Goal: Task Accomplishment & Management: Manage account settings

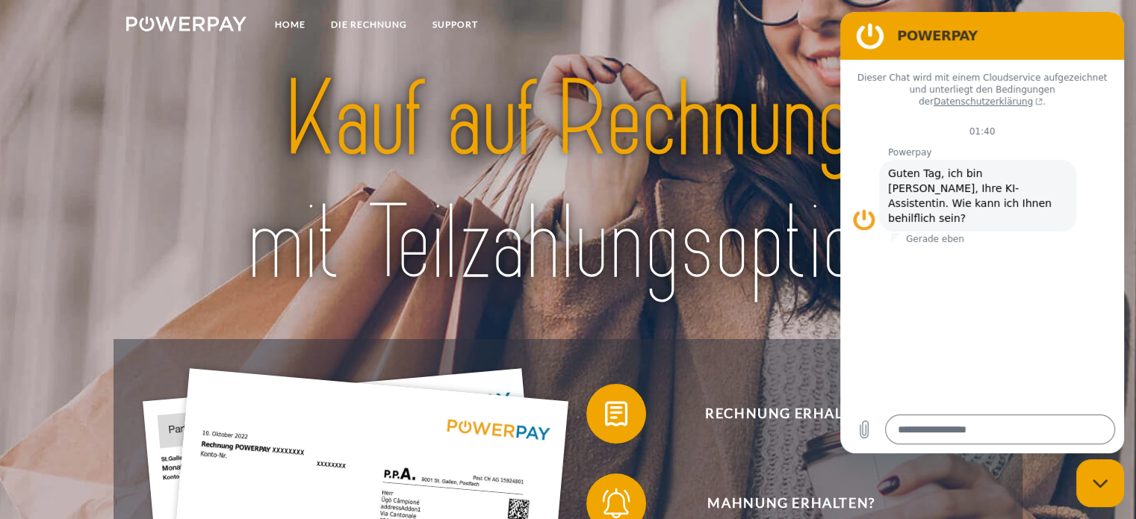
click at [767, 42] on nav "Home DIE RECHNUNG SUPPORT agb" at bounding box center [568, 26] width 1136 height 53
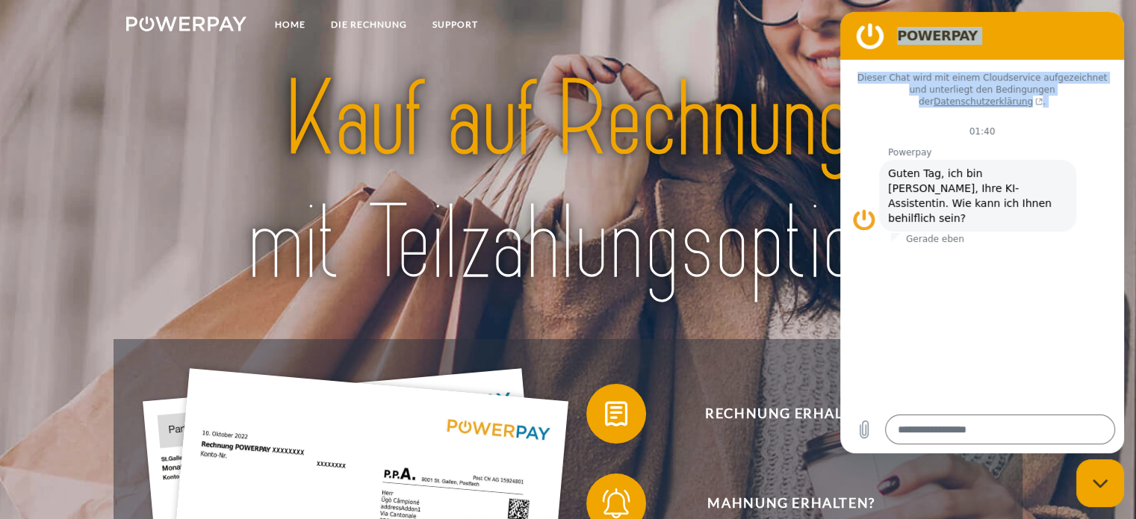
drag, startPoint x: 890, startPoint y: 44, endPoint x: 882, endPoint y: 119, distance: 75.1
click at [882, 119] on div "POWERPAY Dieser Chat wird mit einem Cloudservice aufgezeichnet und unterliegt d…" at bounding box center [982, 233] width 284 height 442
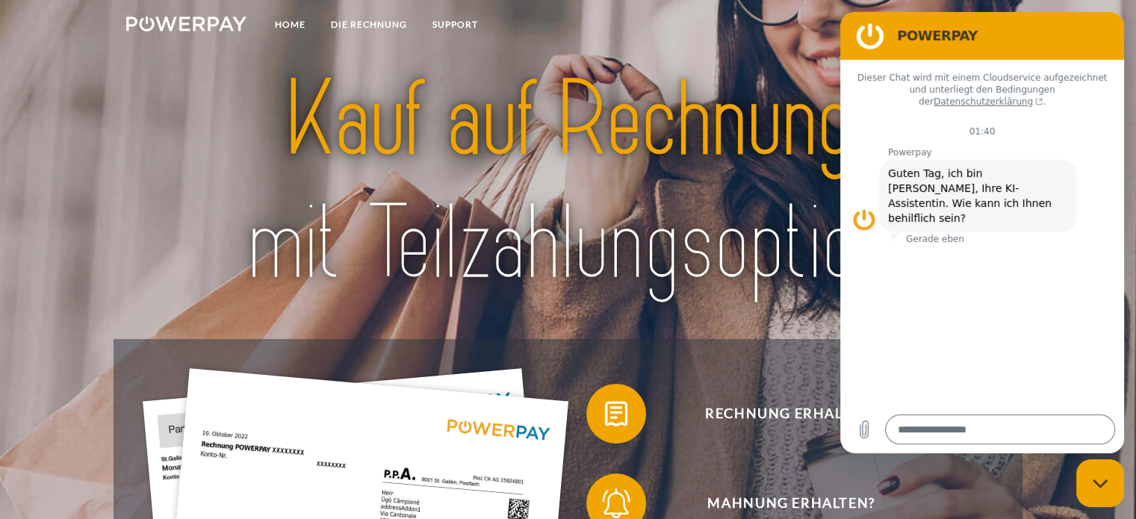
click at [874, 41] on figure at bounding box center [870, 36] width 30 height 30
click at [810, 43] on nav "Home DIE RECHNUNG SUPPORT agb" at bounding box center [568, 26] width 1136 height 53
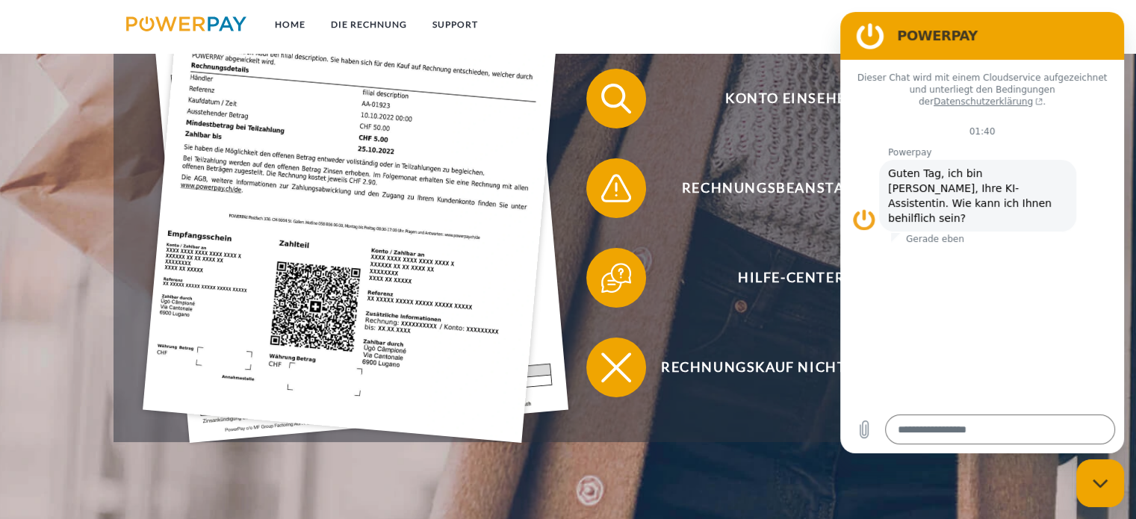
scroll to position [523, 0]
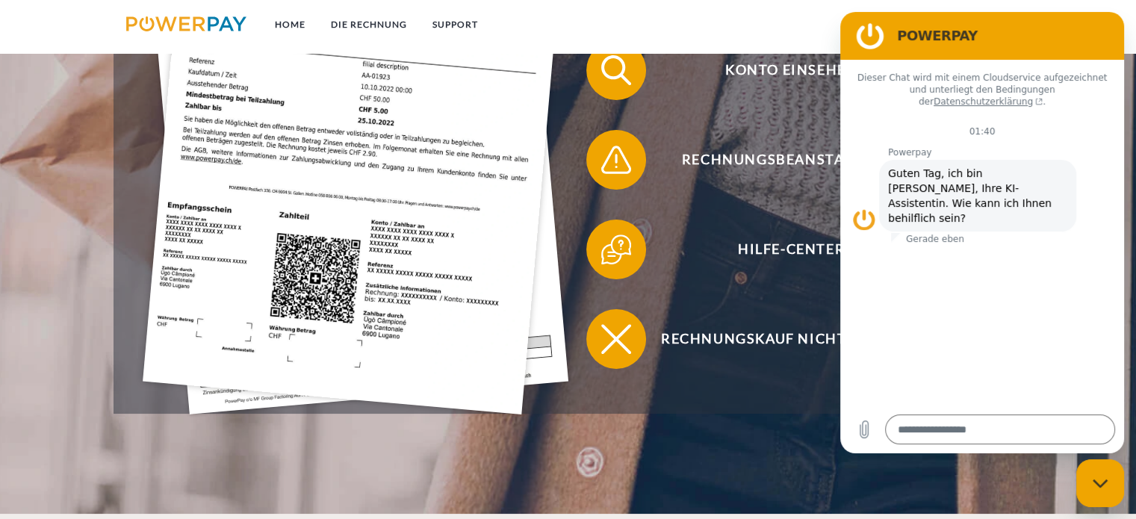
click at [1109, 476] on div "Messaging-Fenster schließen" at bounding box center [1100, 483] width 45 height 45
type textarea "*"
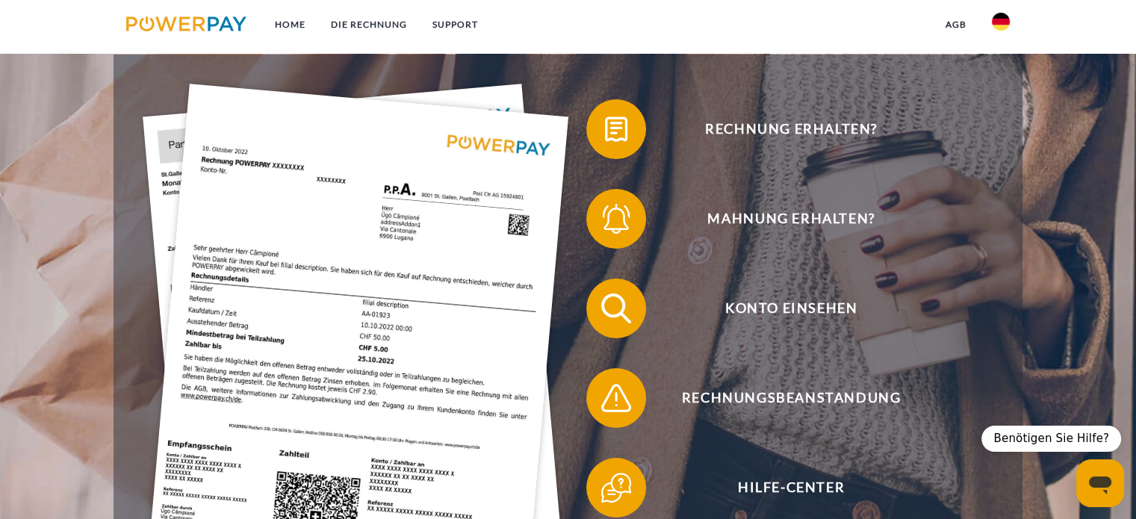
scroll to position [224, 0]
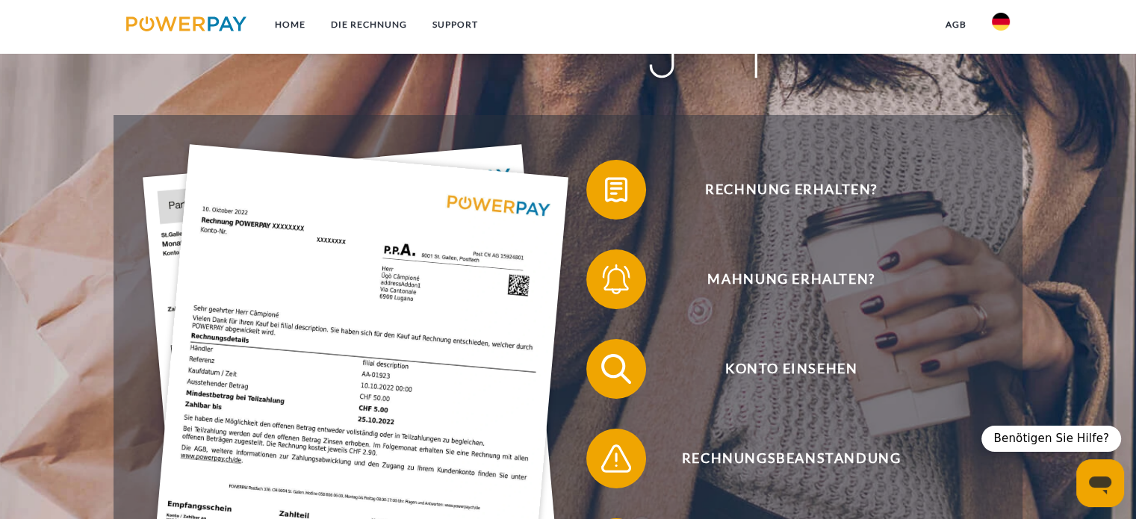
click at [1010, 27] on img at bounding box center [1001, 22] width 18 height 18
click at [1004, 66] on img at bounding box center [1001, 70] width 18 height 18
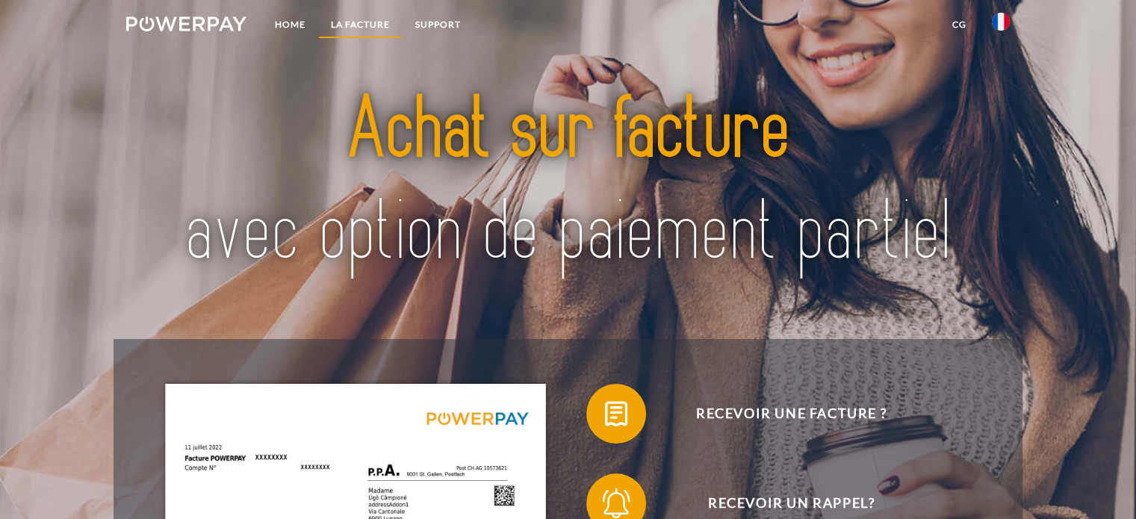
click at [359, 15] on link "LA FACTURE" at bounding box center [360, 24] width 84 height 27
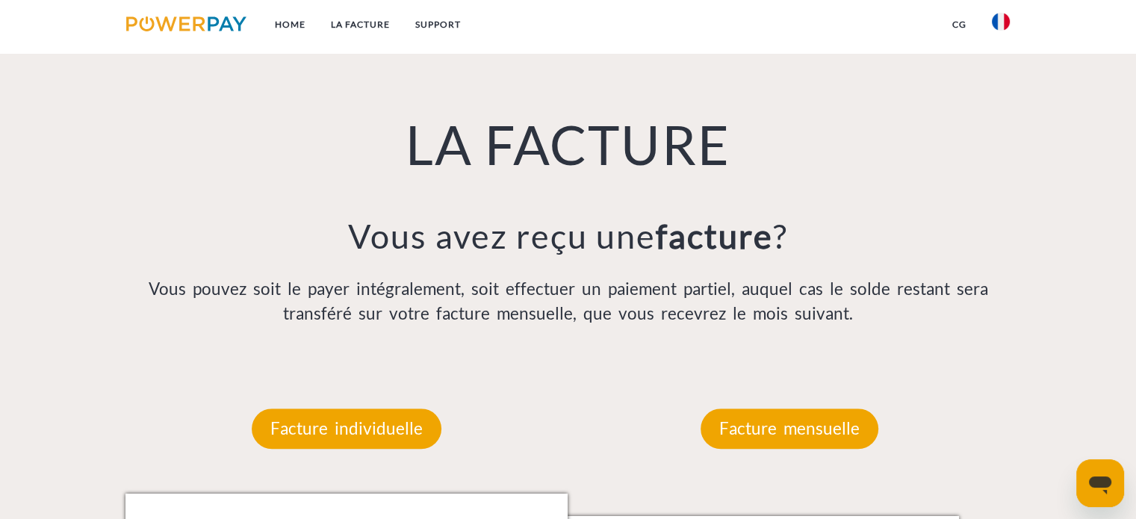
scroll to position [1040, 0]
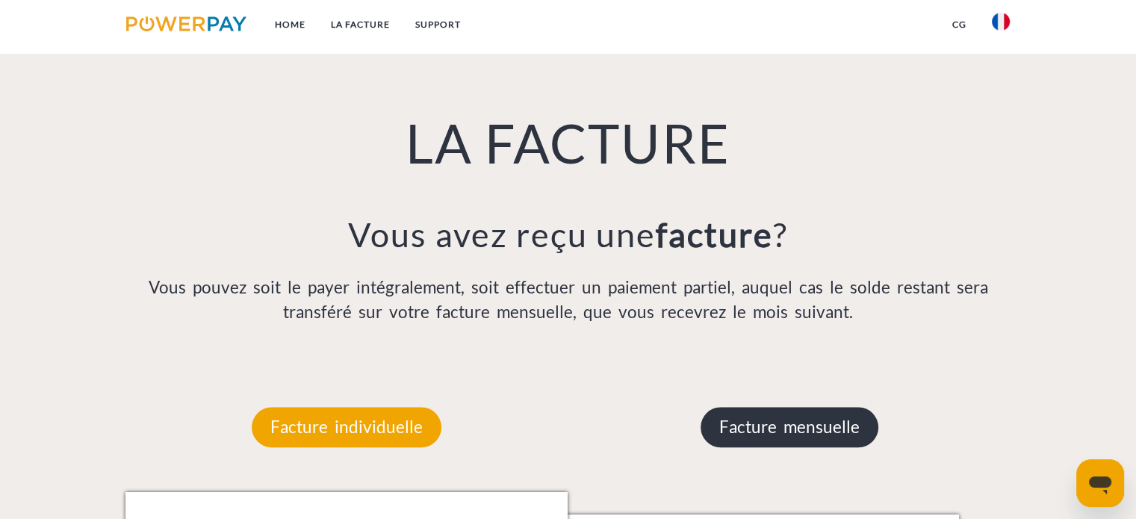
click at [783, 417] on p "Facture mensuelle" at bounding box center [790, 427] width 178 height 40
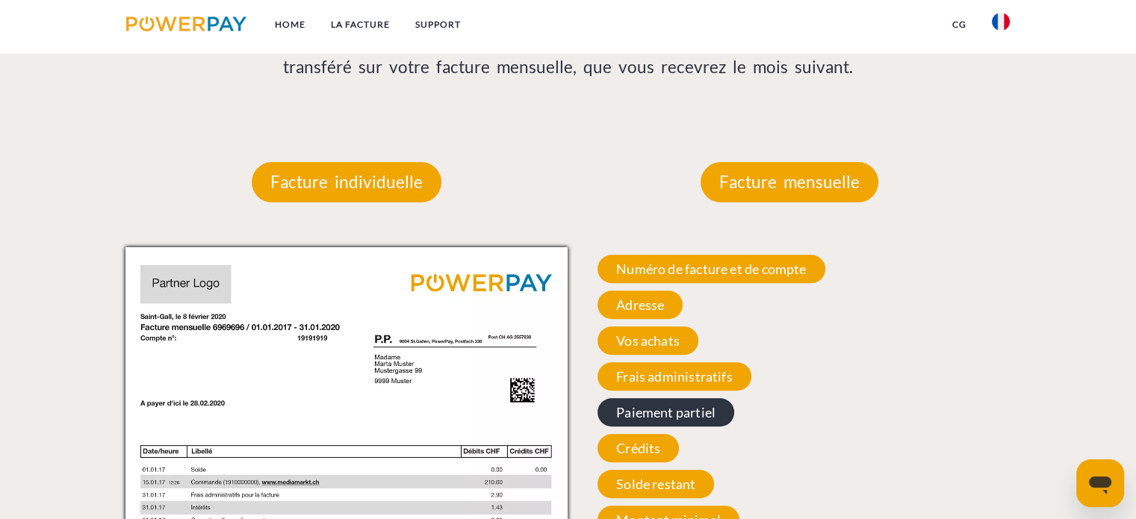
scroll to position [1339, 0]
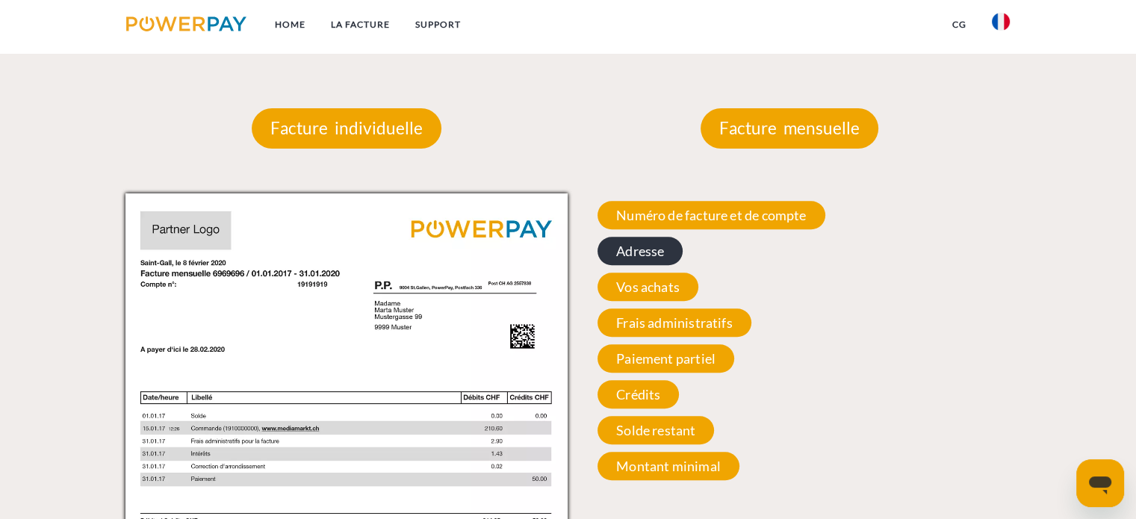
click at [659, 253] on span "Adresse" at bounding box center [640, 251] width 85 height 28
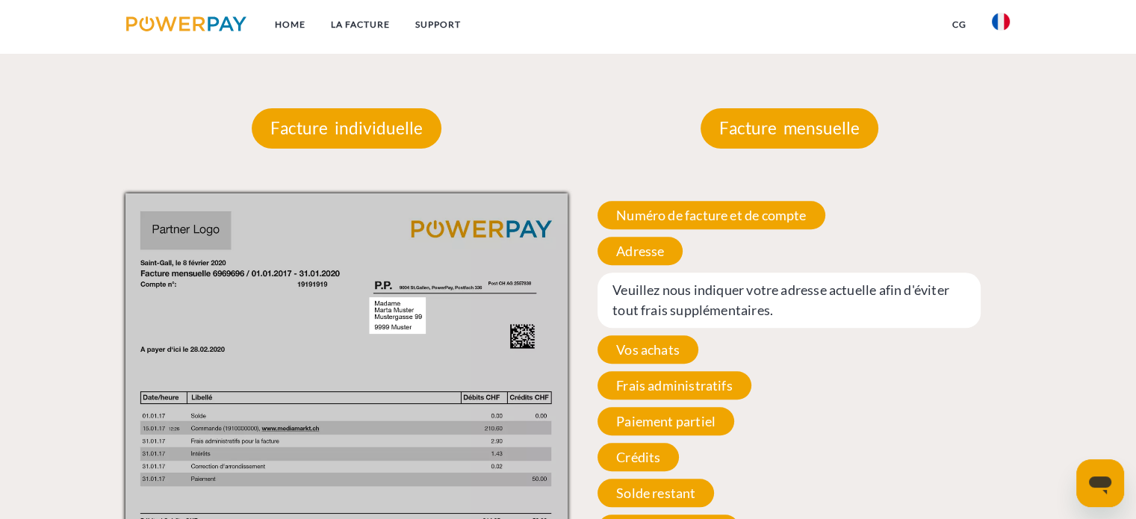
click at [672, 314] on span "Veuillez nous indiquer votre adresse actuelle afin d'éviter tout frais suppléme…" at bounding box center [789, 300] width 383 height 55
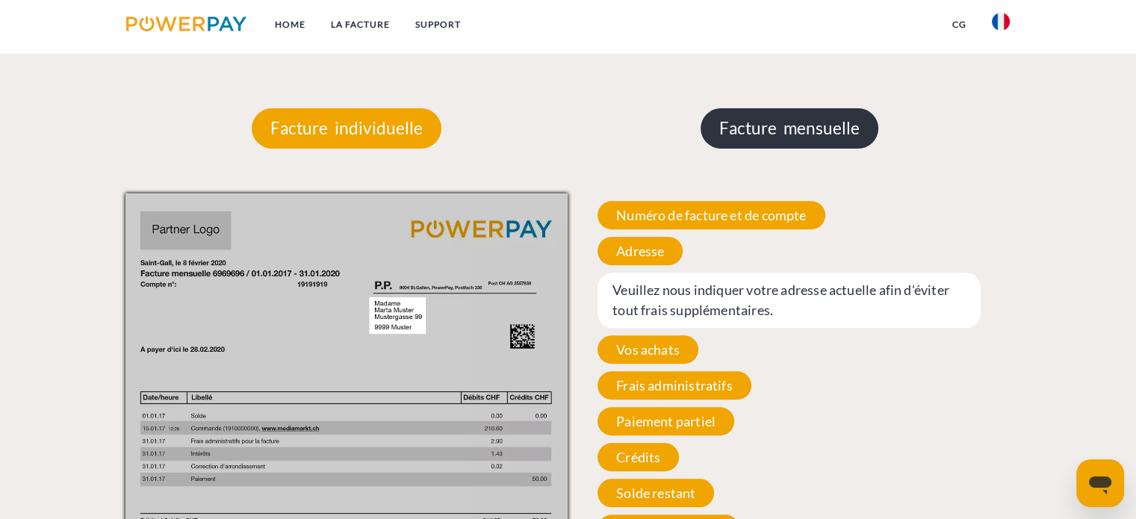
click at [783, 123] on p "Facture mensuelle" at bounding box center [790, 128] width 178 height 40
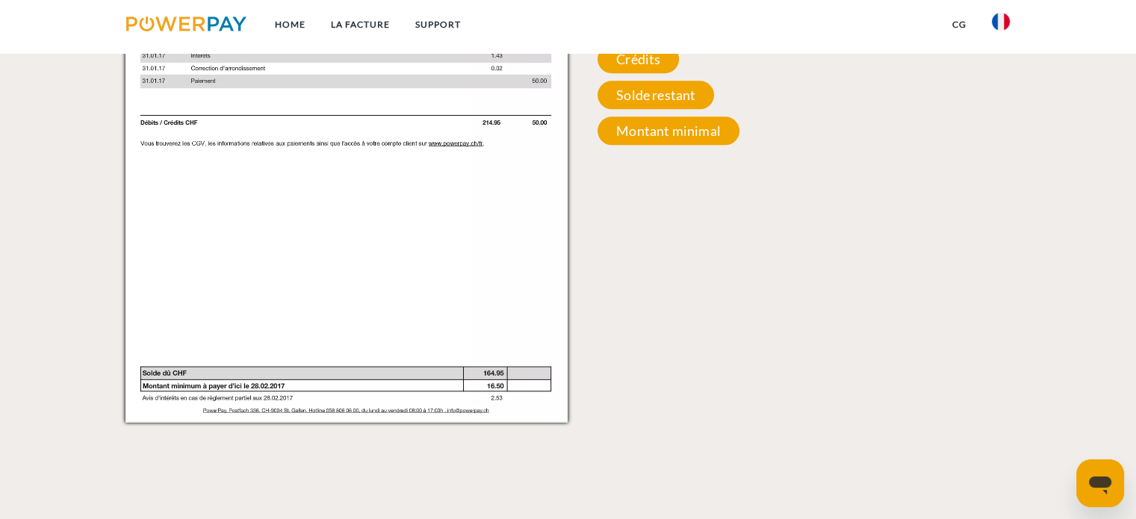
scroll to position [1563, 0]
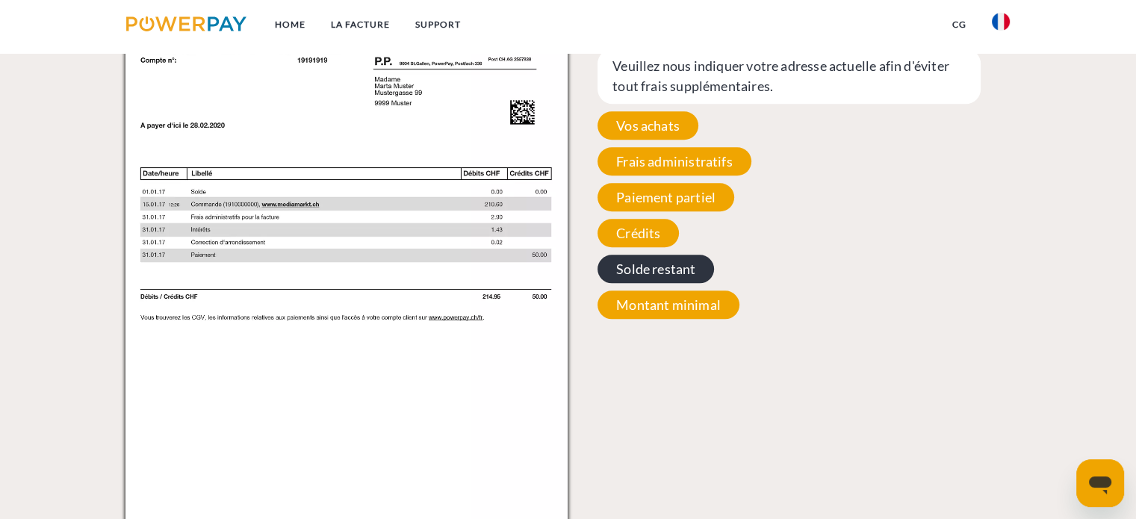
click at [652, 270] on span "Solde restant" at bounding box center [656, 269] width 117 height 28
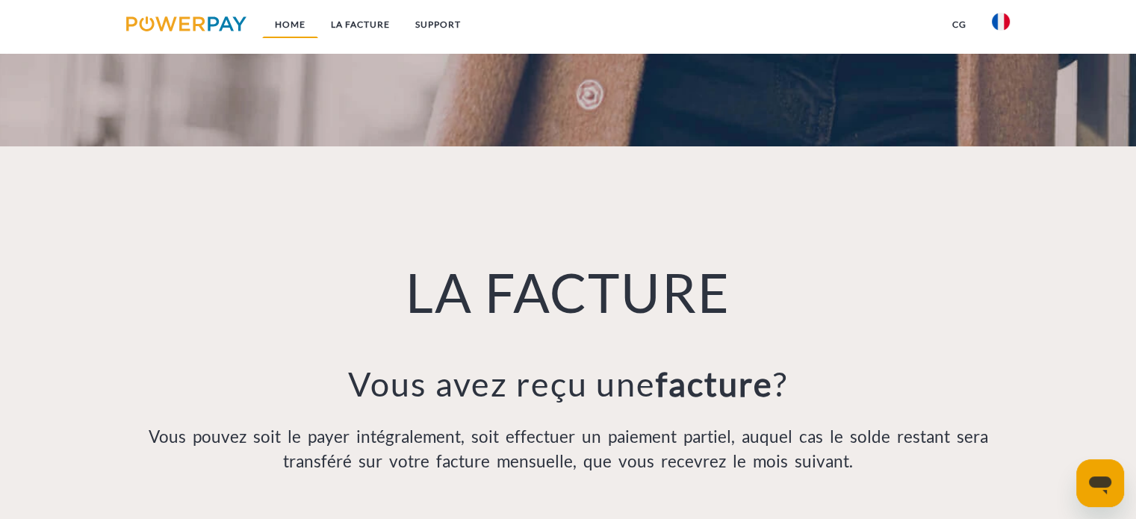
click at [276, 16] on link "Home" at bounding box center [290, 24] width 56 height 27
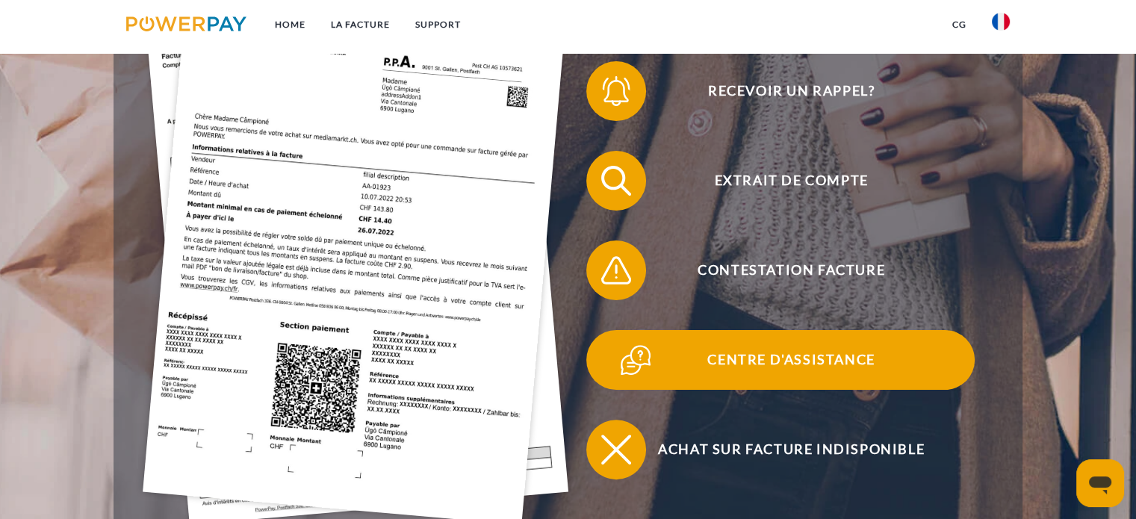
scroll to position [448, 0]
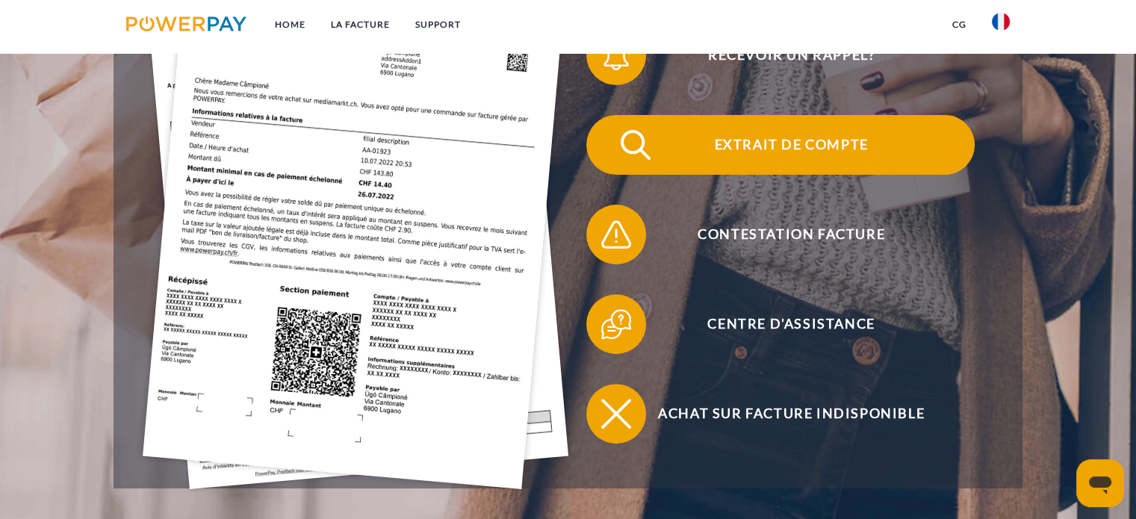
click at [692, 137] on span "Extrait de compte" at bounding box center [791, 145] width 366 height 60
